Goal: Information Seeking & Learning: Learn about a topic

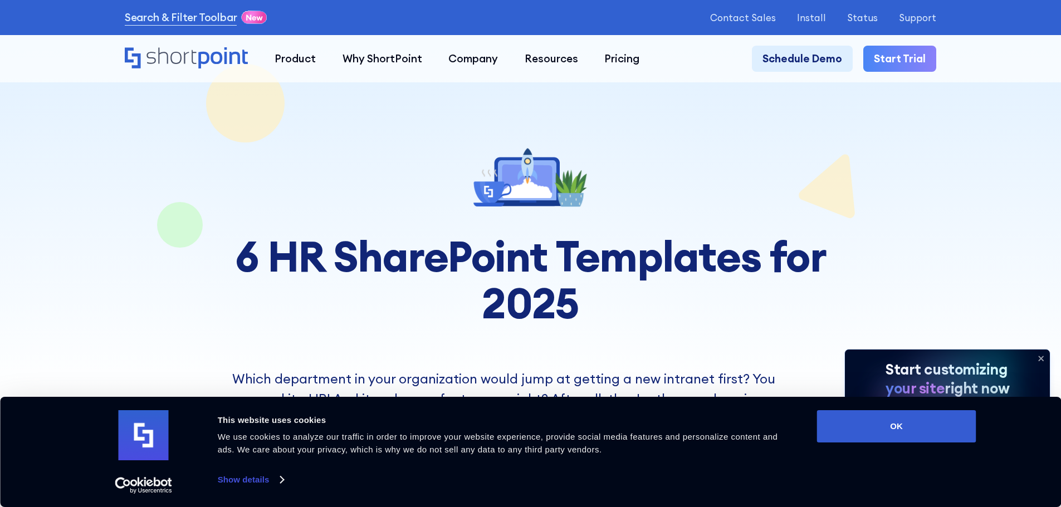
drag, startPoint x: 1063, startPoint y: 24, endPoint x: 751, endPoint y: 159, distance: 340.4
click at [751, 159] on div at bounding box center [530, 175] width 637 height 74
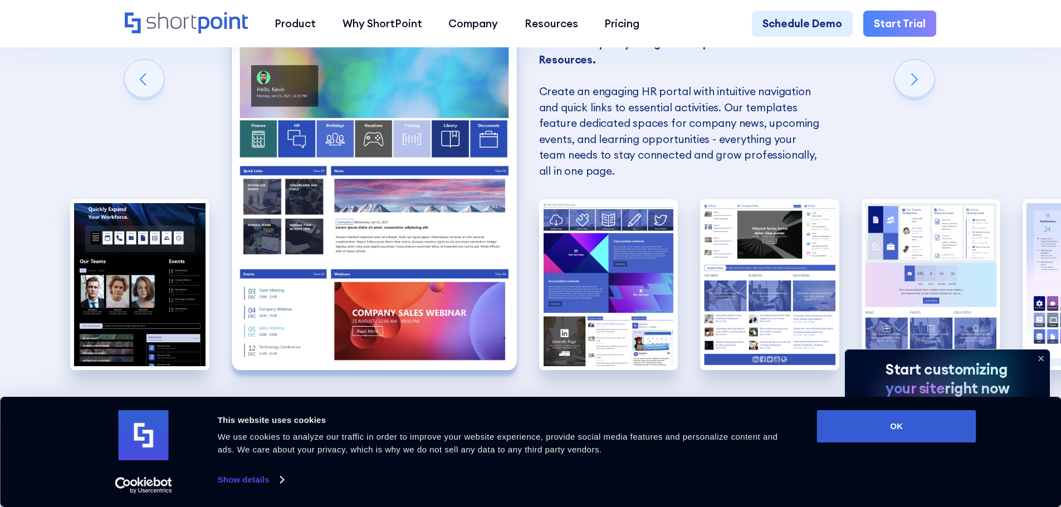
scroll to position [1106, 0]
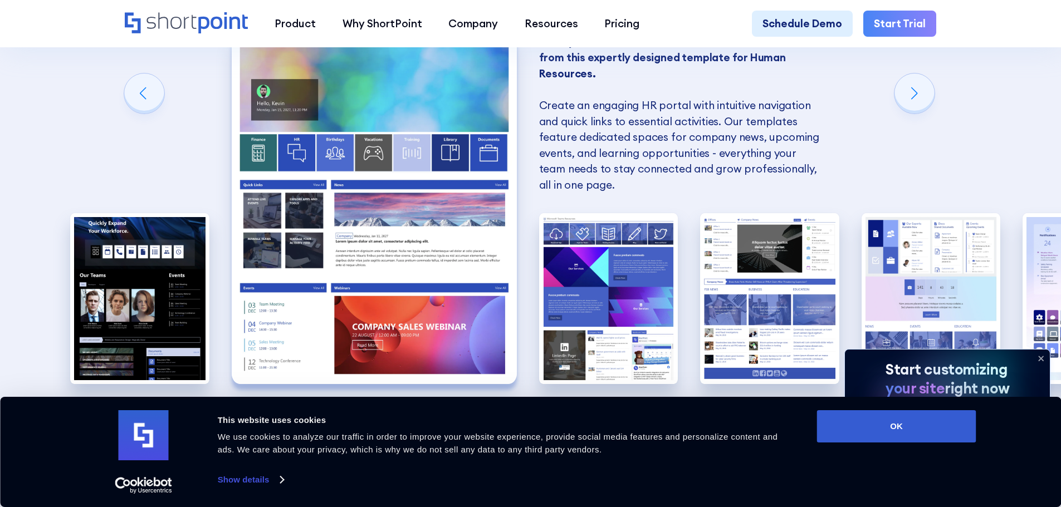
click at [411, 101] on img "2 / 6" at bounding box center [374, 209] width 285 height 350
click at [919, 106] on div "Next slide" at bounding box center [915, 94] width 40 height 40
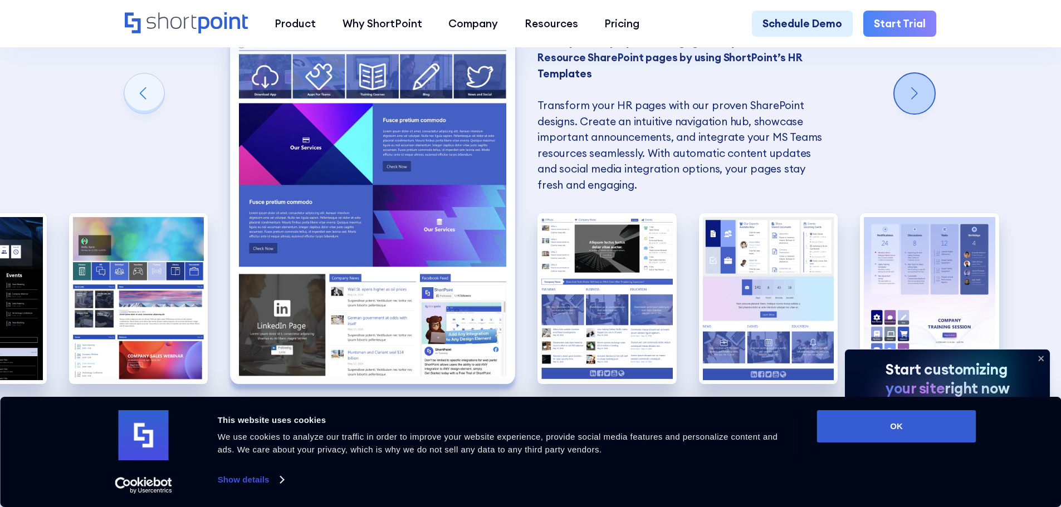
click at [919, 106] on div "Next slide" at bounding box center [915, 94] width 40 height 40
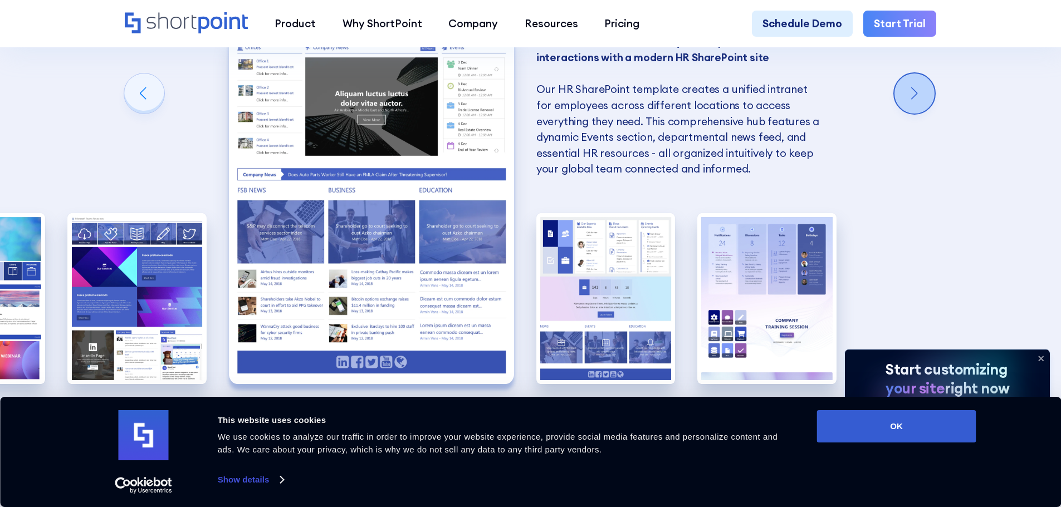
click at [919, 106] on div "Next slide" at bounding box center [915, 94] width 40 height 40
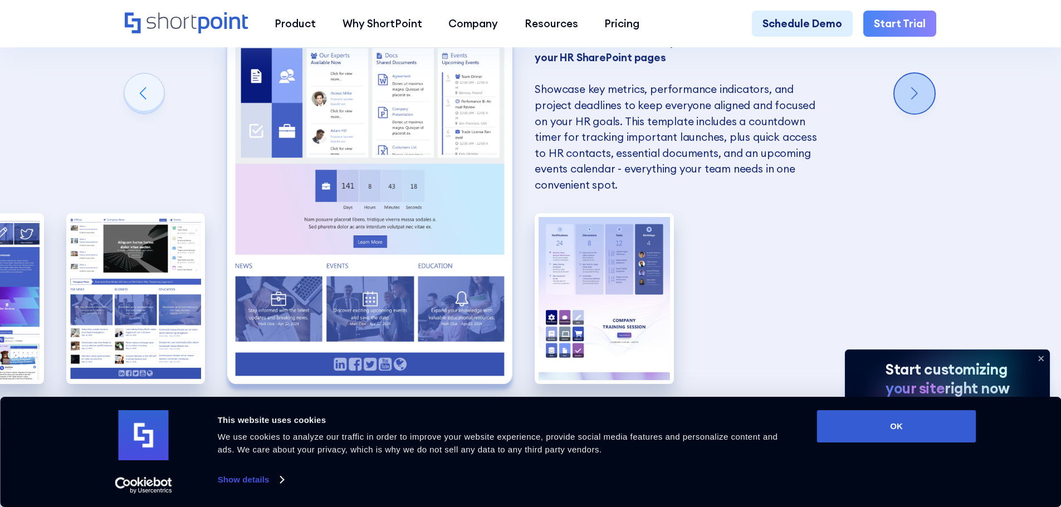
click at [919, 106] on div "Next slide" at bounding box center [915, 94] width 40 height 40
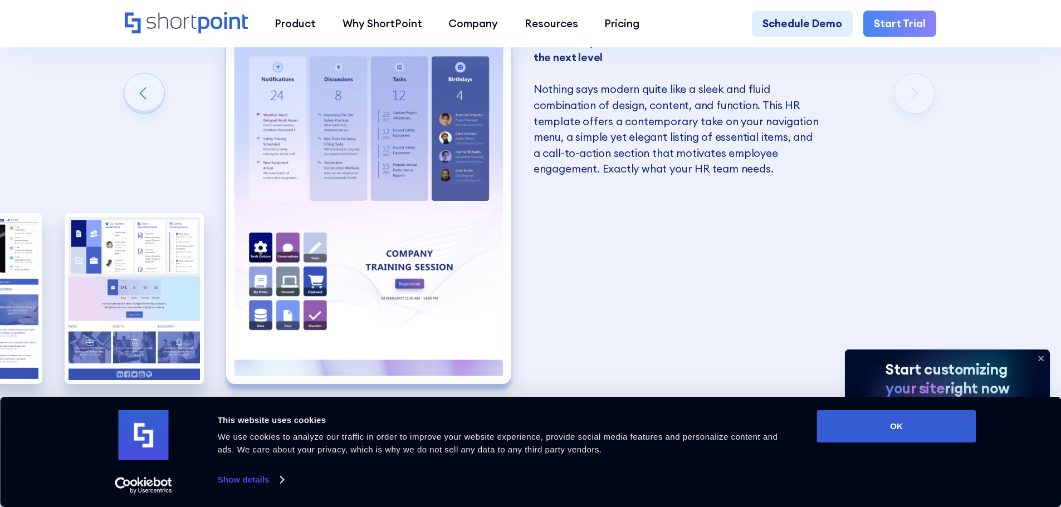
click at [919, 106] on div "SharePoint Templates for Human Resources Here at ShortPoint, we've put our hear…" at bounding box center [530, 122] width 1061 height 852
click at [153, 113] on div "Previous slide" at bounding box center [144, 94] width 40 height 40
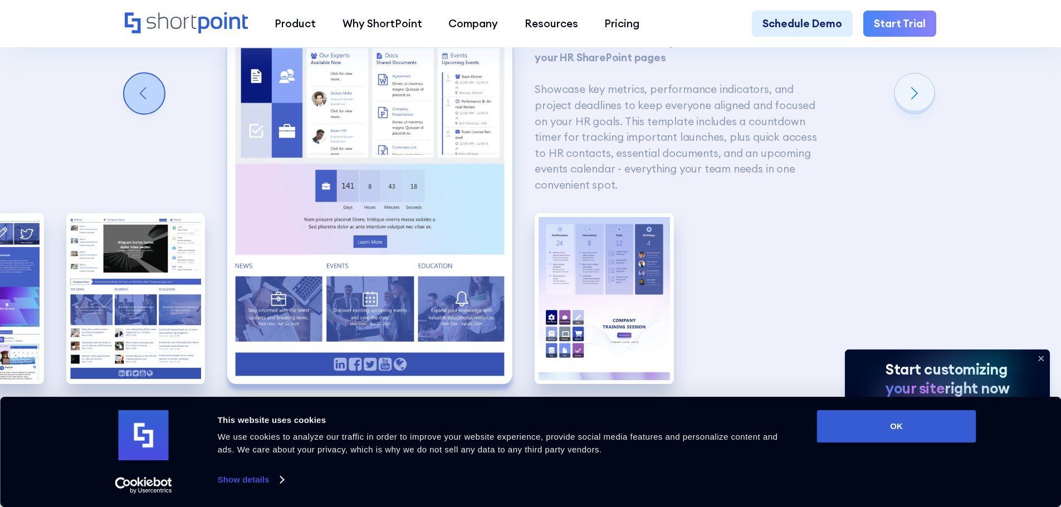
click at [153, 113] on div "Previous slide" at bounding box center [144, 94] width 40 height 40
